Goal: Complete application form

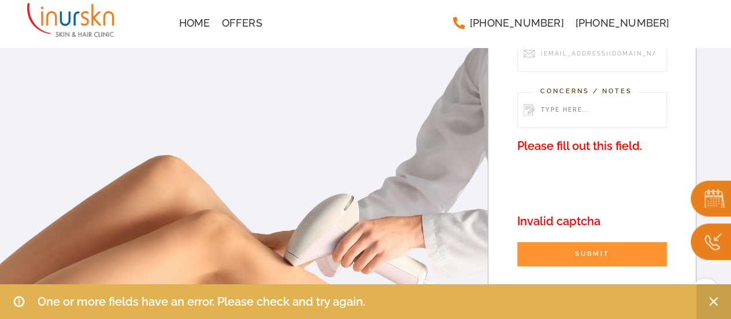
scroll to position [202, 0]
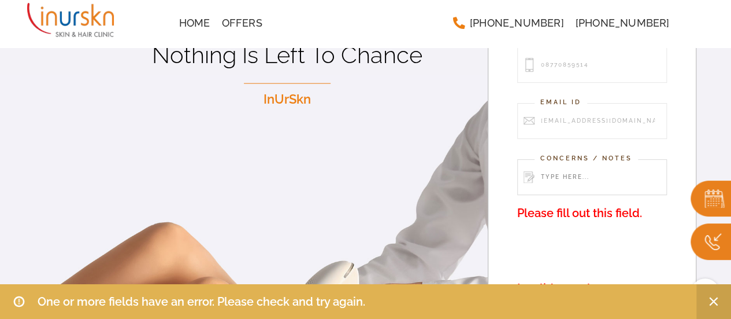
click at [560, 184] on input "Contact form" at bounding box center [593, 177] width 150 height 36
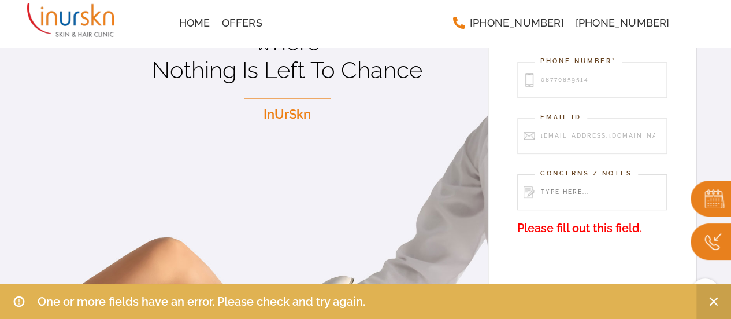
scroll to position [192, 0]
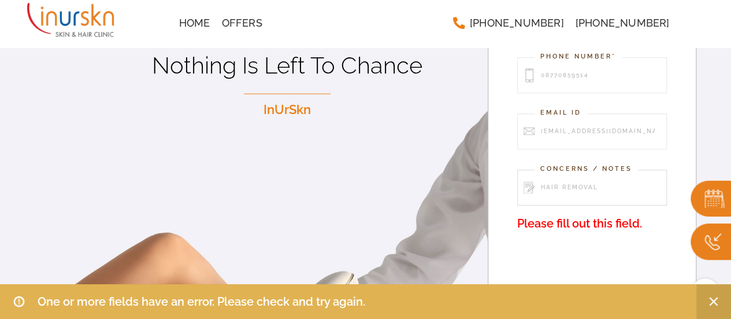
type input "hair removal"
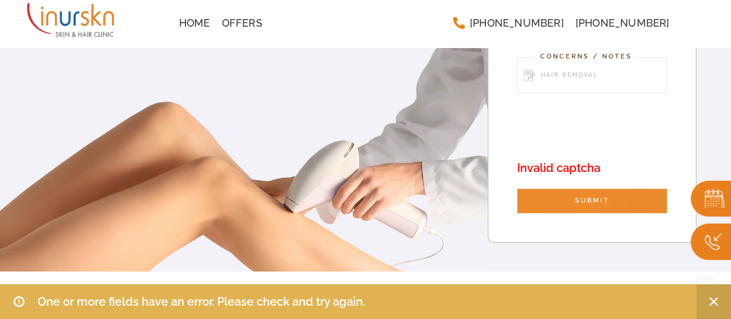
click at [566, 193] on input "SUBMIT" at bounding box center [593, 201] width 150 height 24
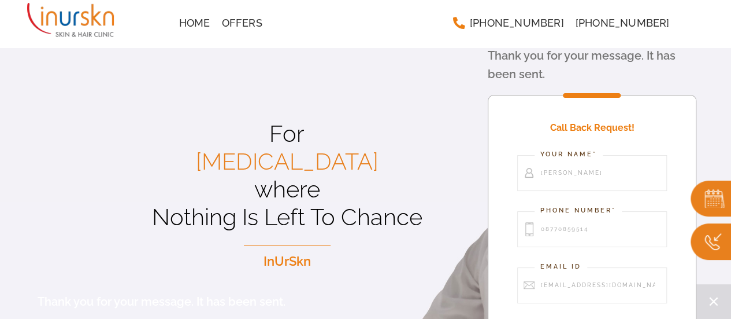
scroll to position [29, 0]
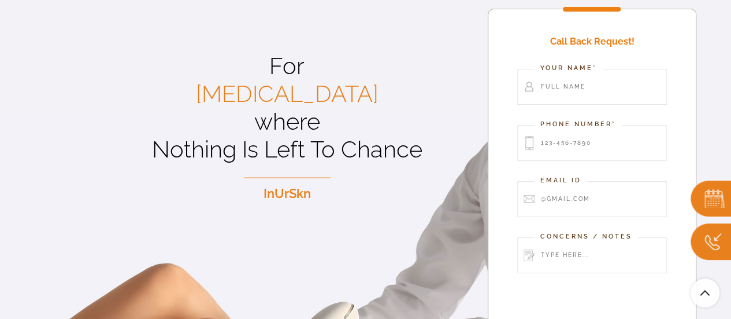
scroll to position [41, 0]
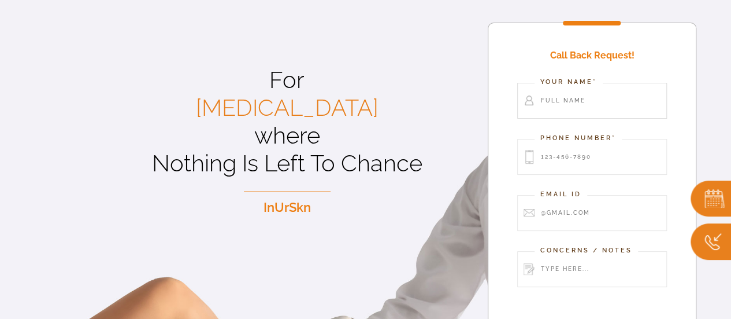
click at [566, 109] on input "Contact form" at bounding box center [593, 101] width 150 height 36
type input "[PERSON_NAME]"
type input "08770859514"
type input "[EMAIL_ADDRESS][DOMAIN_NAME]"
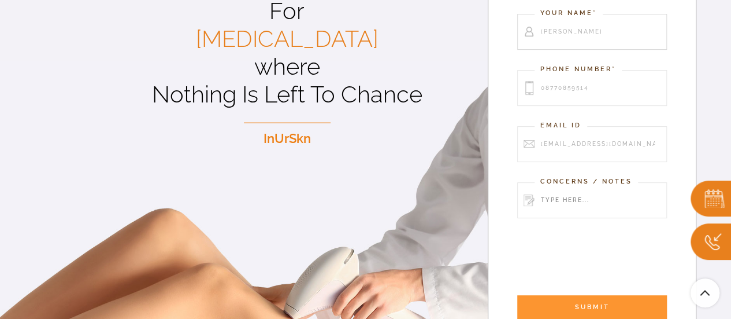
scroll to position [110, 0]
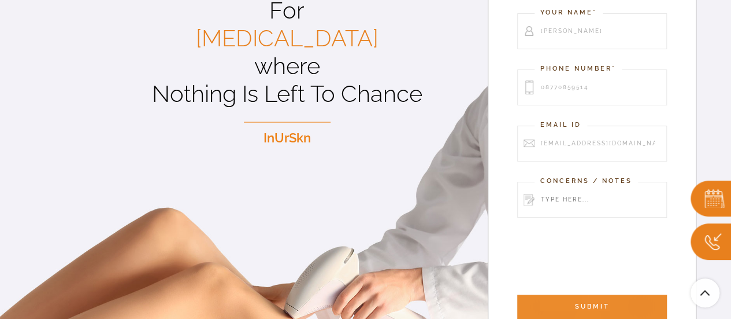
click at [552, 305] on input "SUBMIT" at bounding box center [593, 306] width 150 height 24
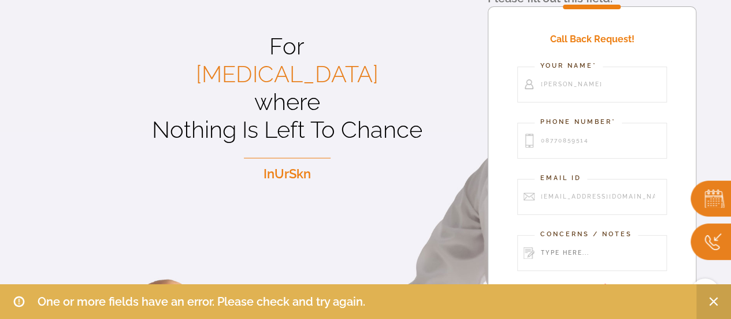
scroll to position [146, 0]
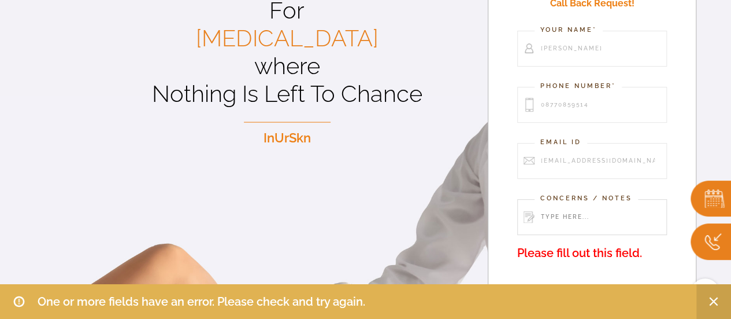
click at [557, 209] on input "Contact form" at bounding box center [593, 217] width 150 height 36
type input "hair removal"
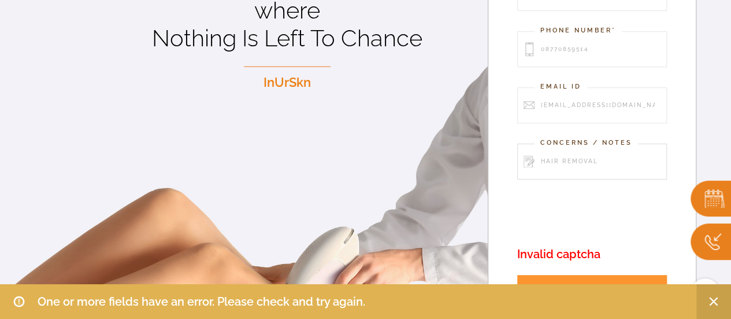
scroll to position [202, 0]
click at [546, 49] on input "08770859514" at bounding box center [593, 49] width 150 height 36
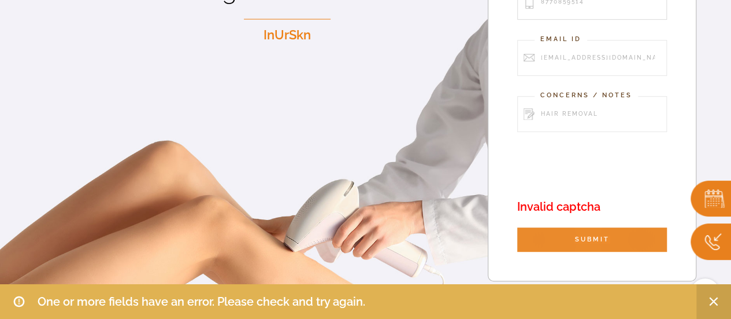
type input "8770859514"
click at [552, 237] on input "SUBMIT" at bounding box center [593, 239] width 150 height 24
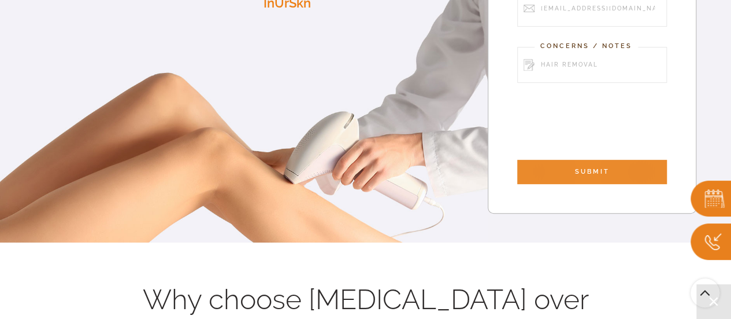
scroll to position [482, 0]
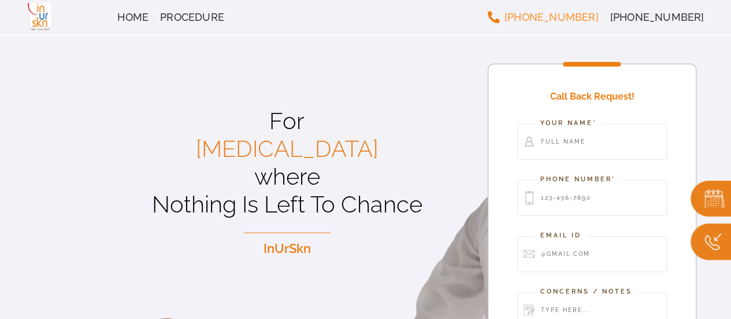
click at [576, 20] on span "[PHONE_NUMBER]" at bounding box center [552, 17] width 94 height 10
click at [460, 29] on div "Home Procedure +91 9819286930 +91 9326028277 Menu" at bounding box center [366, 17] width 678 height 35
click at [675, 17] on span "[PHONE_NUMBER]" at bounding box center [658, 17] width 94 height 10
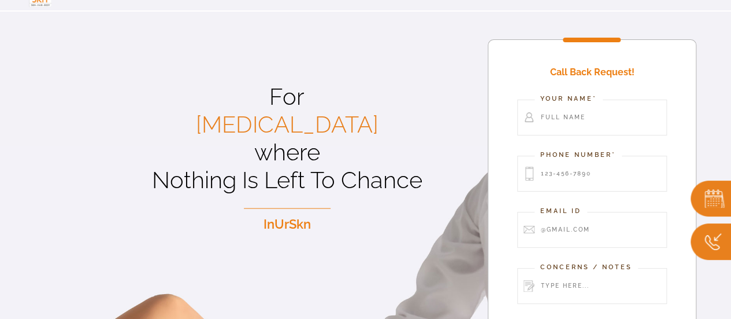
scroll to position [25, 0]
